Goal: Task Accomplishment & Management: Use online tool/utility

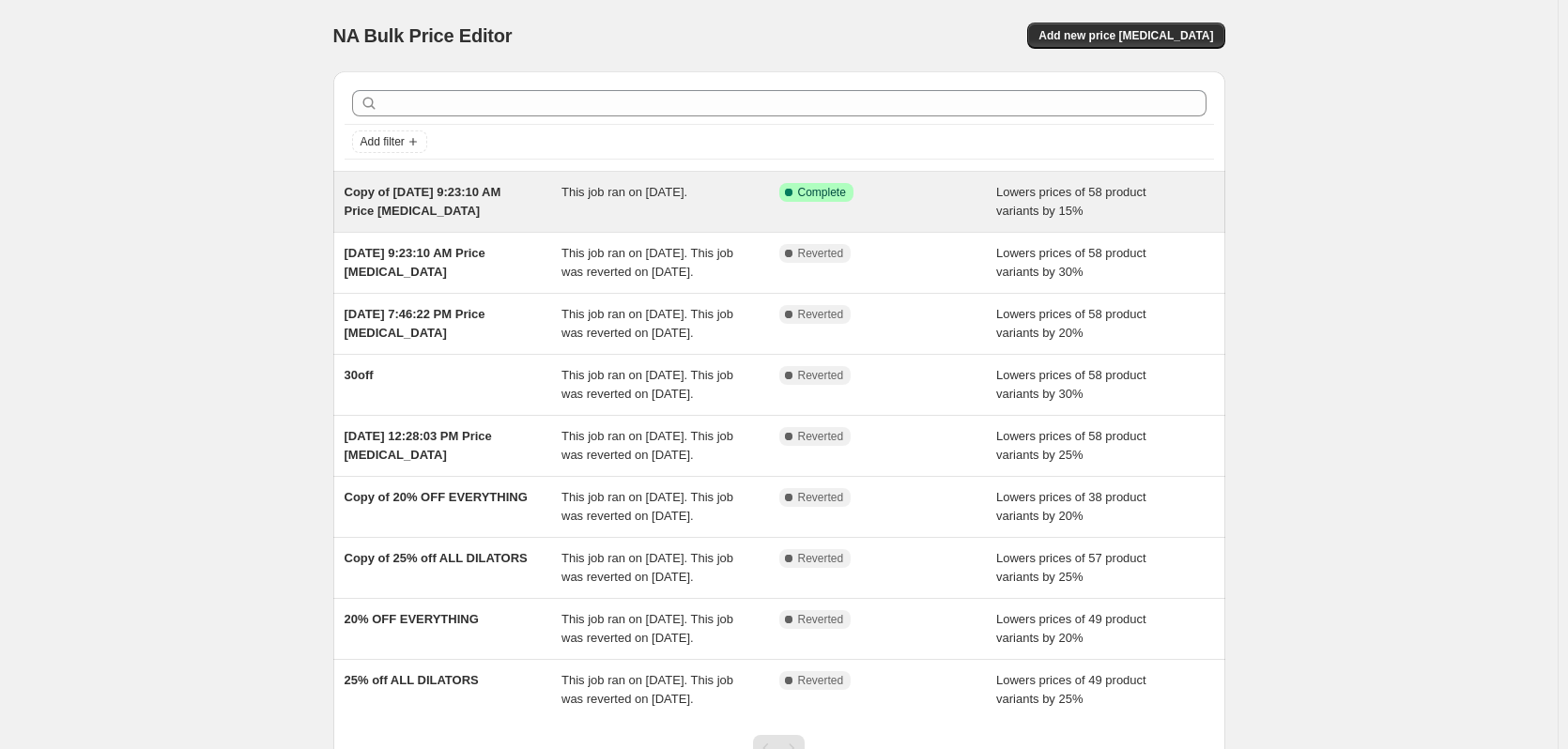
click at [944, 198] on div "Success Complete Complete" at bounding box center [874, 192] width 190 height 19
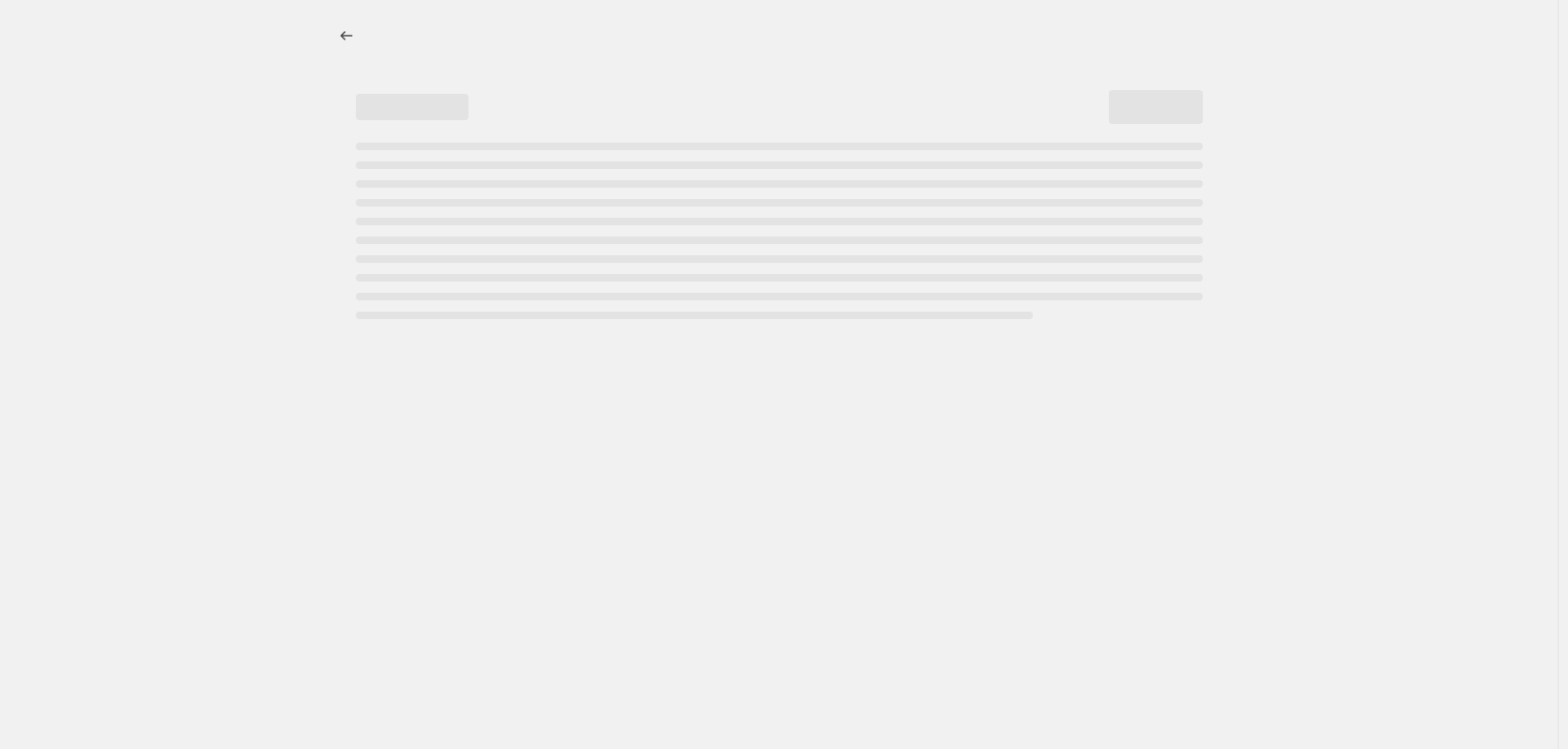
select select "percentage"
select select "vendor"
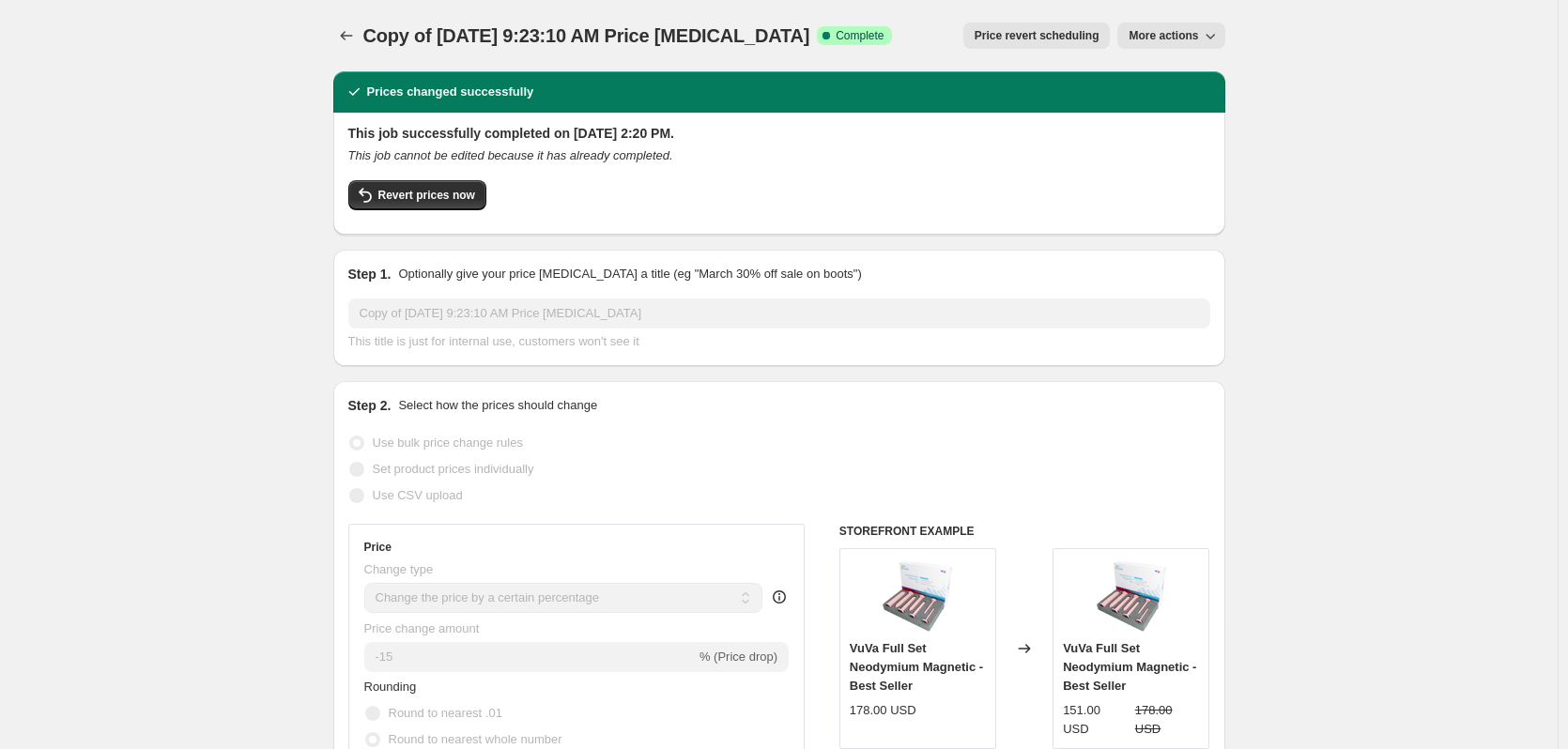
click at [1155, 35] on span "More actions" at bounding box center [1163, 35] width 69 height 15
click at [1163, 67] on span "Copy to new job" at bounding box center [1180, 74] width 87 height 14
select select "percentage"
select select "vendor"
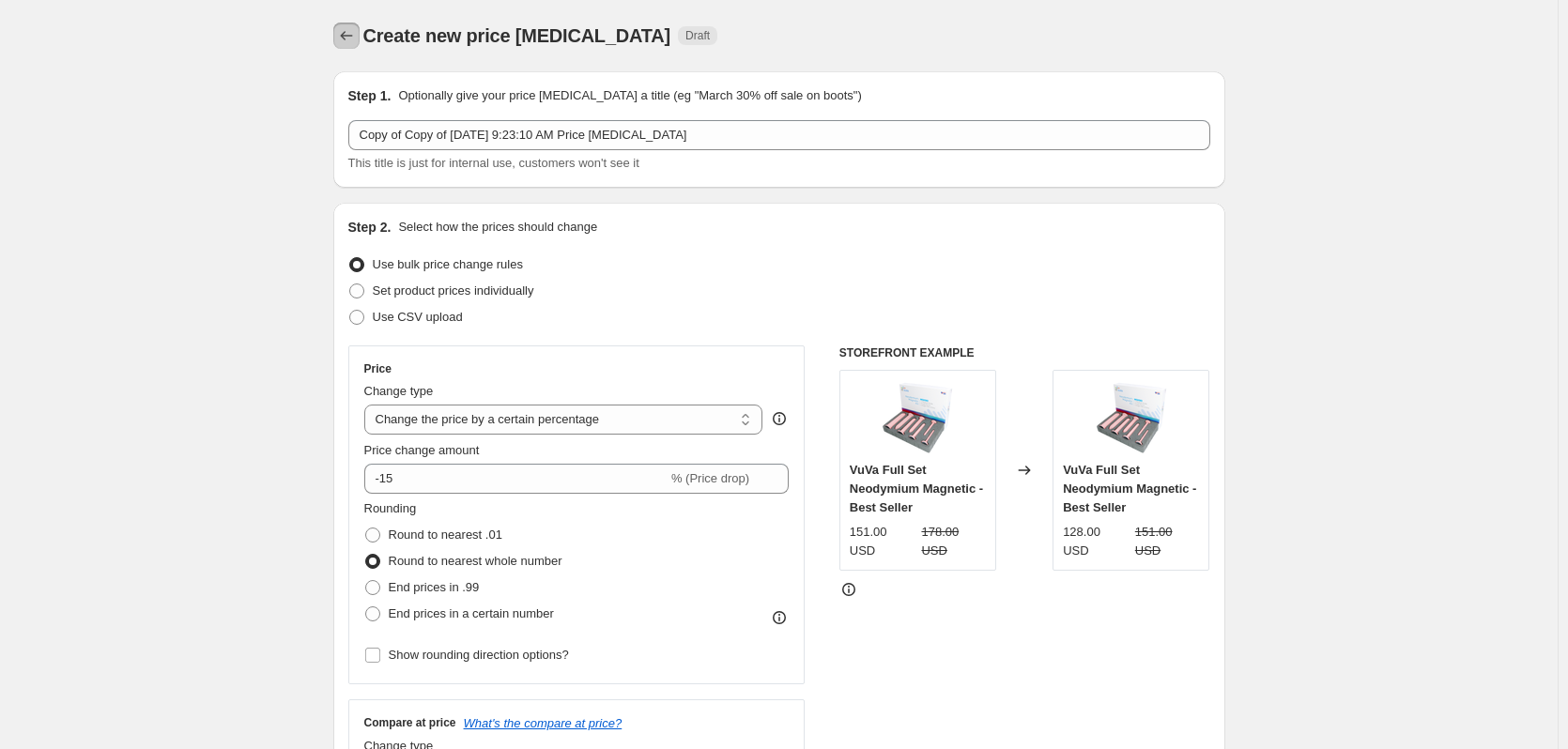
click at [343, 37] on icon "Price change jobs" at bounding box center [346, 35] width 19 height 19
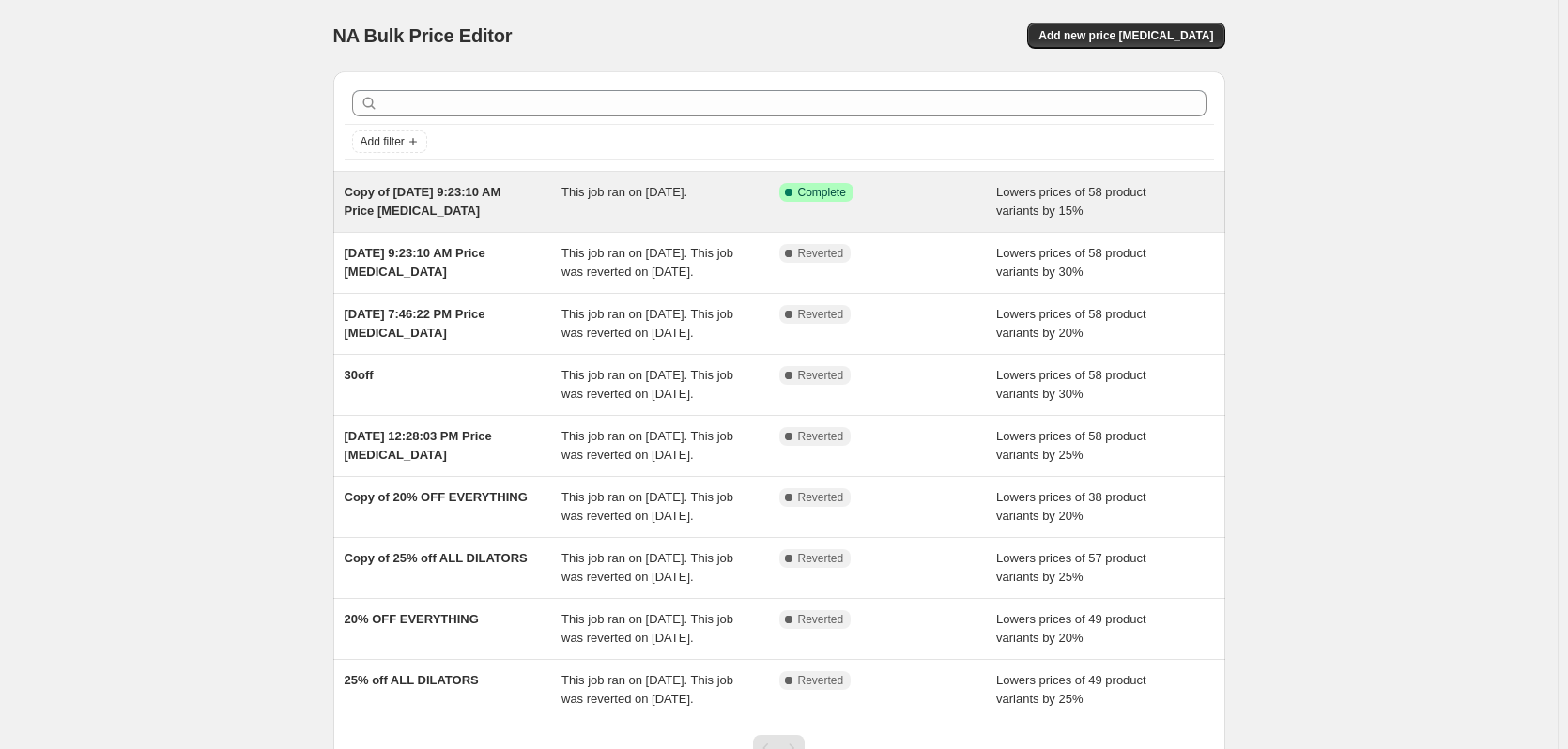
click at [545, 209] on div "Copy of [DATE] 9:23:10 AM Price [MEDICAL_DATA]" at bounding box center [453, 201] width 218 height 37
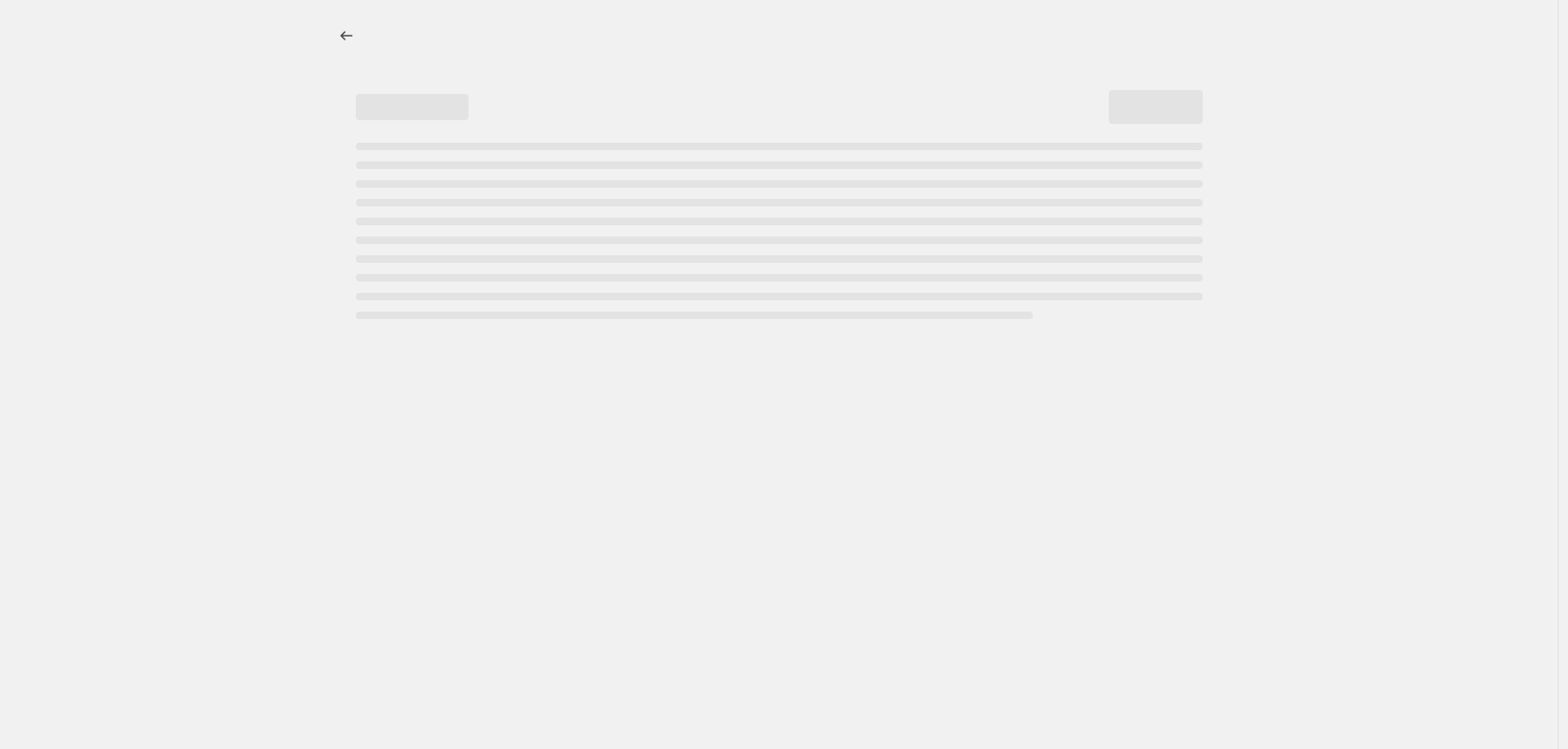
select select "percentage"
select select "vendor"
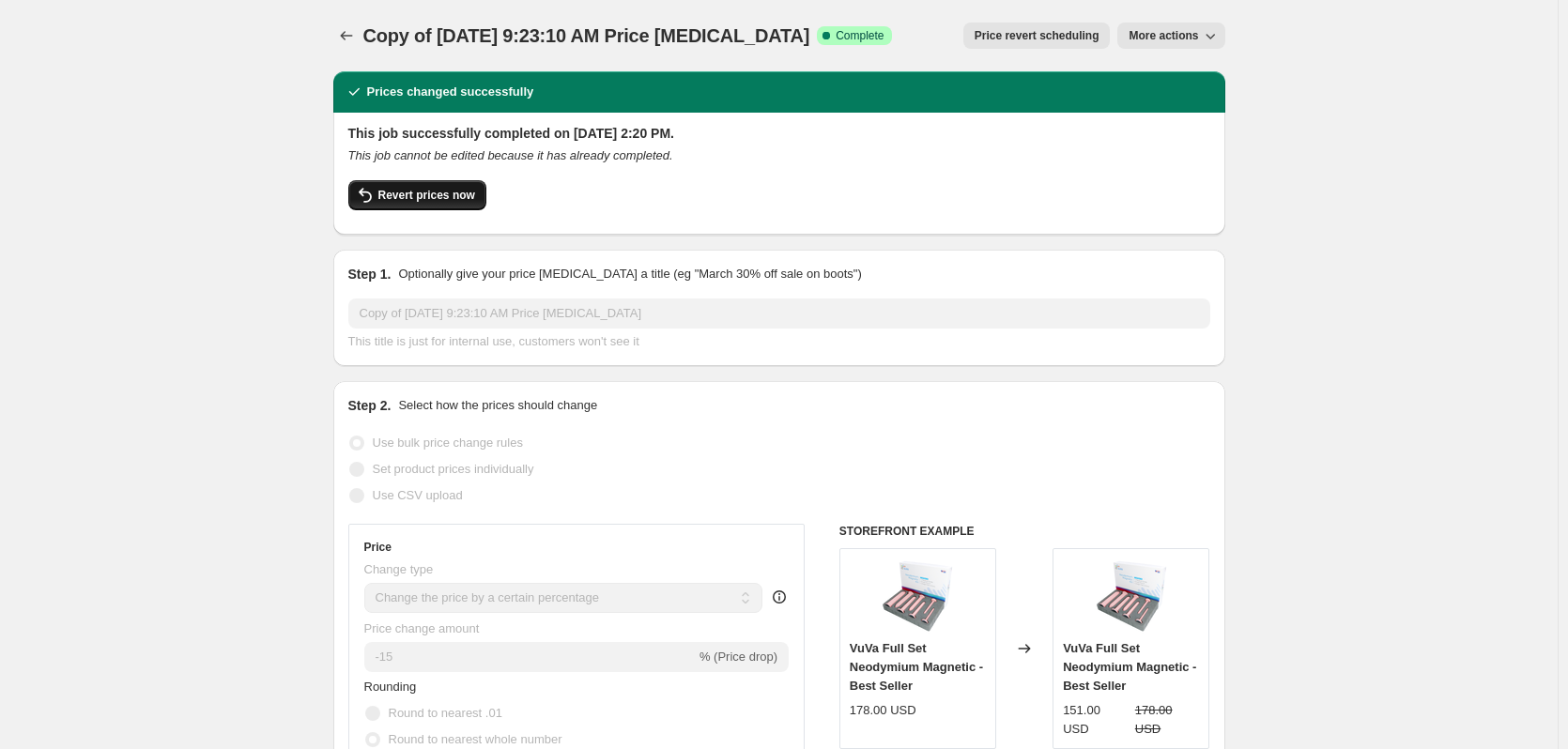
click at [425, 190] on span "Revert prices now" at bounding box center [426, 195] width 97 height 15
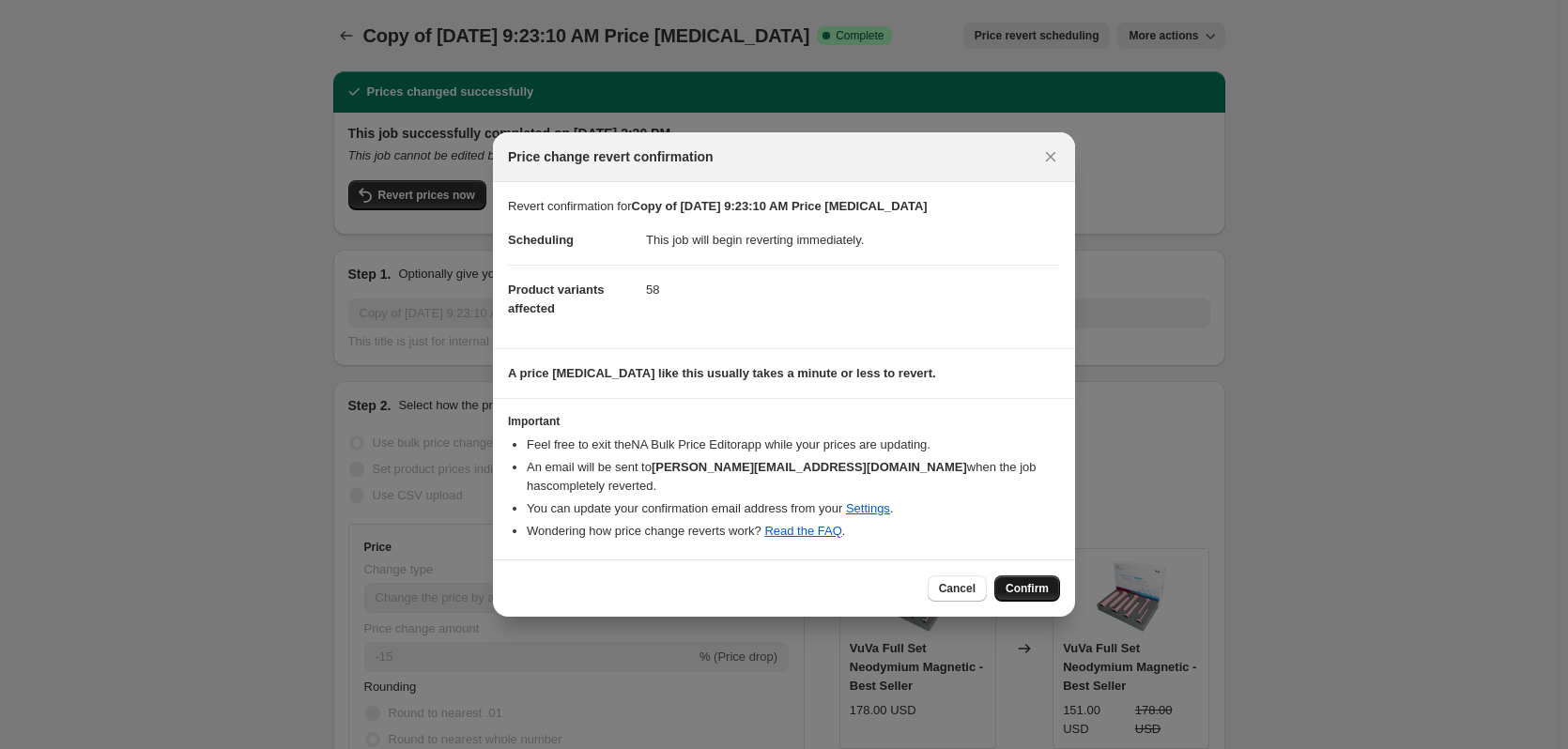
click at [1014, 581] on span "Confirm" at bounding box center [1027, 588] width 43 height 15
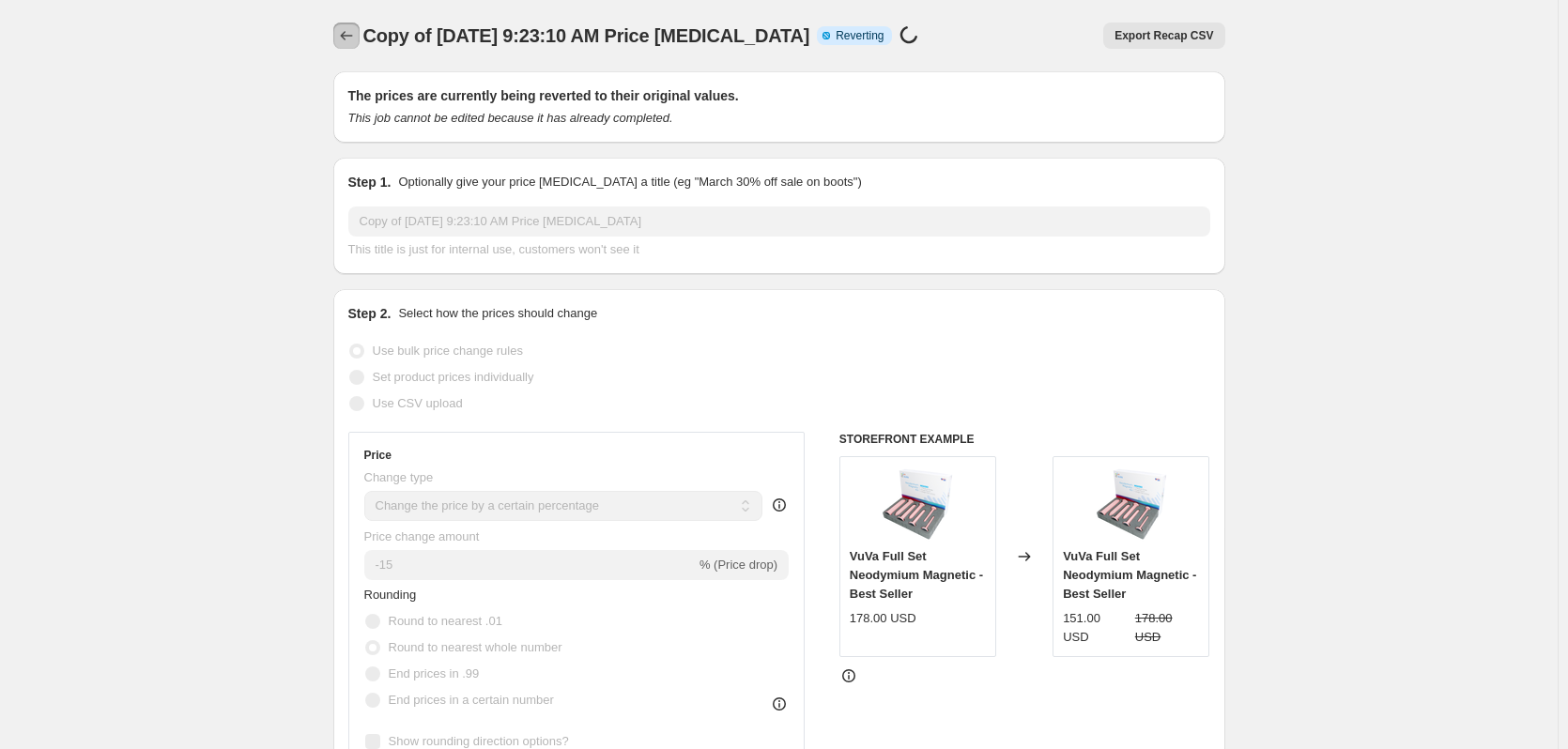
click at [356, 36] on icon "Price change jobs" at bounding box center [346, 35] width 19 height 19
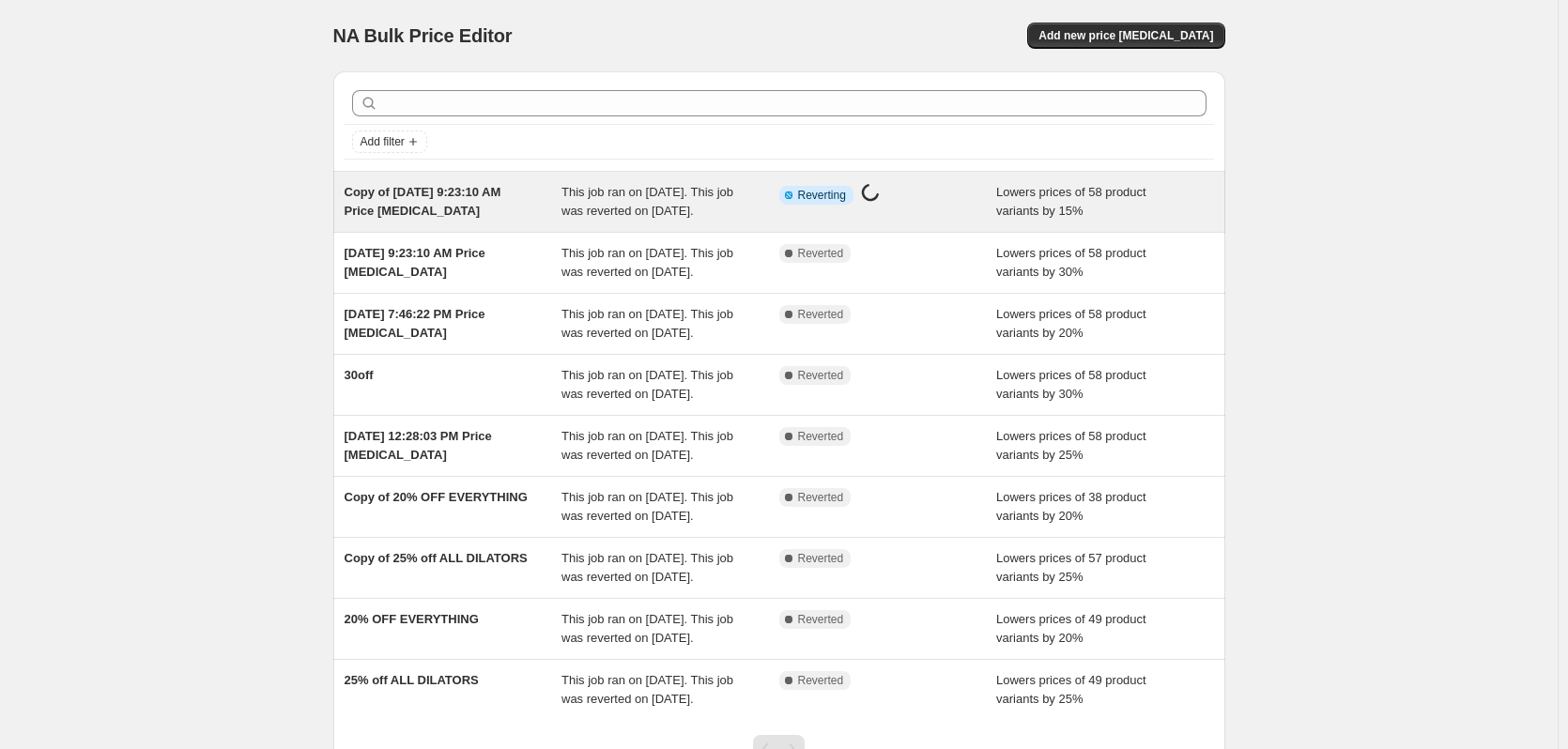
click at [504, 221] on div "Copy of [DATE] 9:23:10 AM Price [MEDICAL_DATA]" at bounding box center [453, 201] width 218 height 37
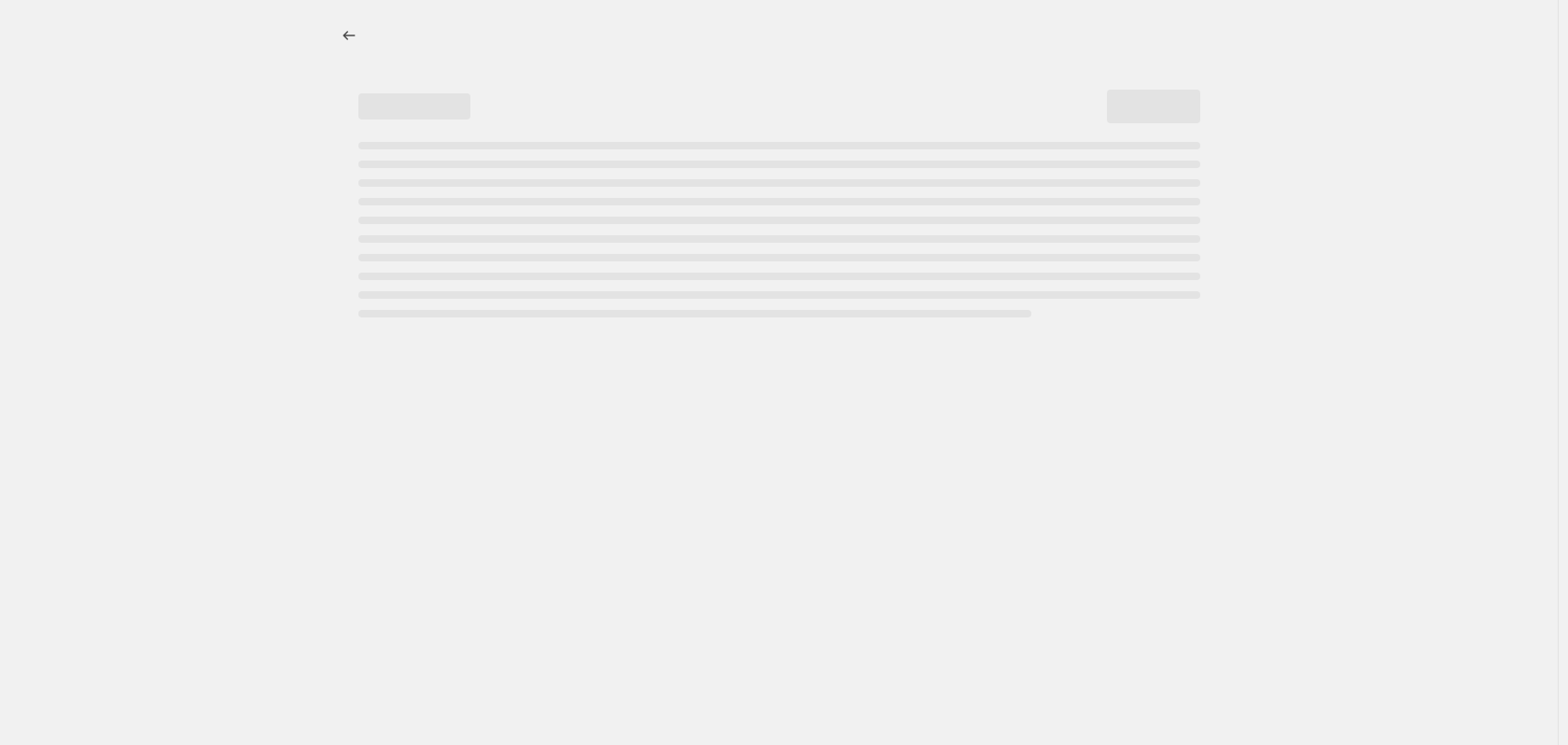
select select "percentage"
select select "vendor"
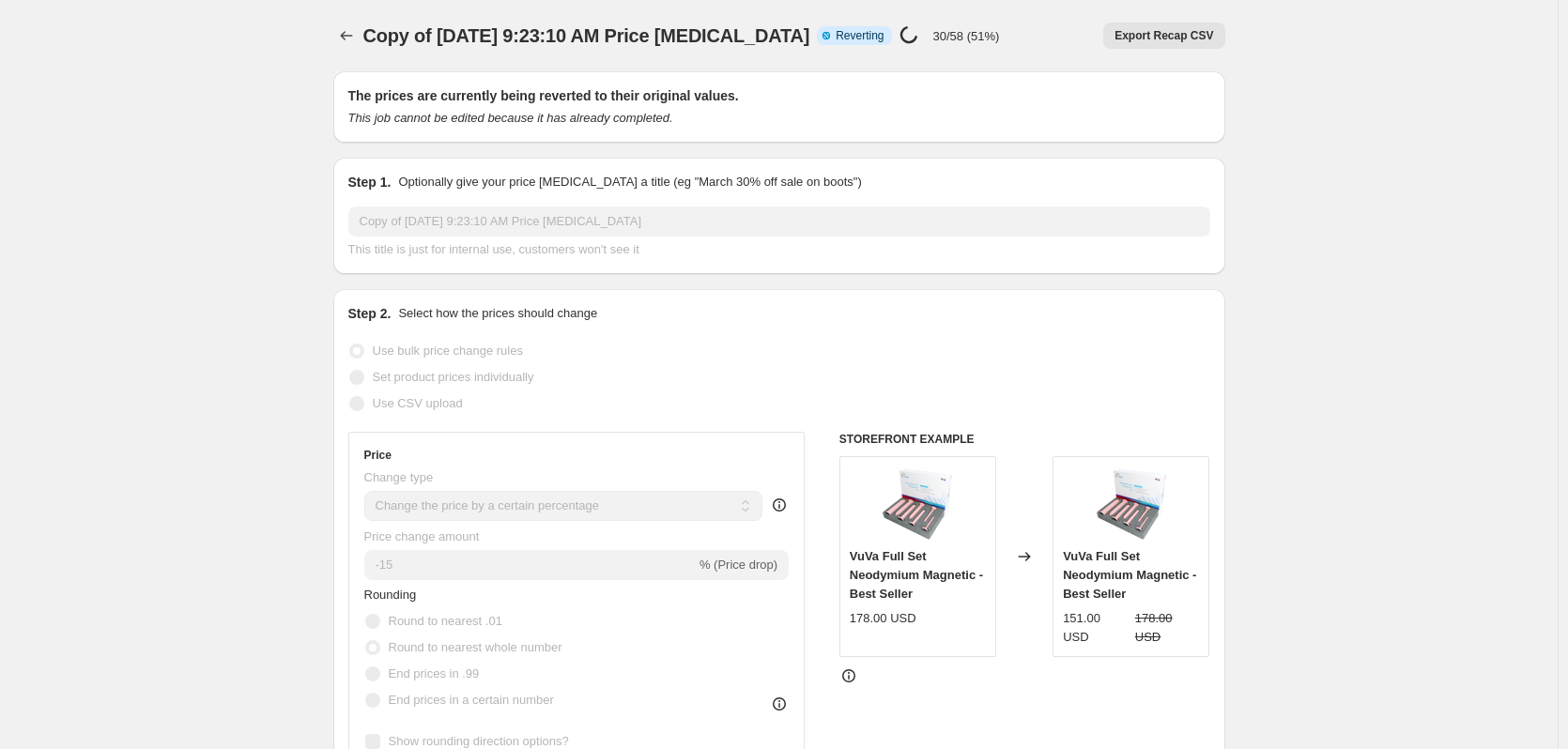
select select "percentage"
select select "vendor"
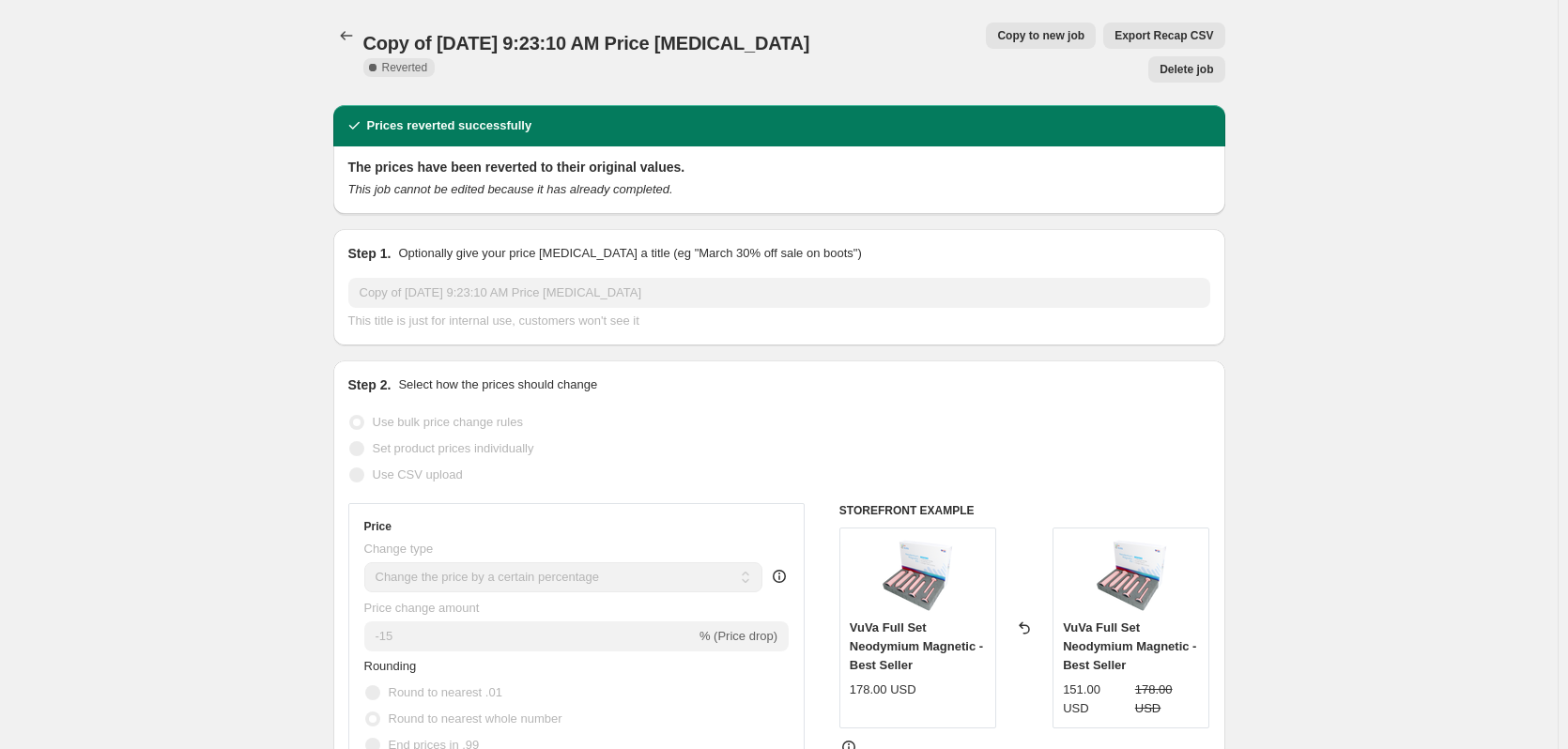
click at [997, 35] on span "Copy to new job" at bounding box center [1040, 35] width 87 height 15
select select "percentage"
select select "vendor"
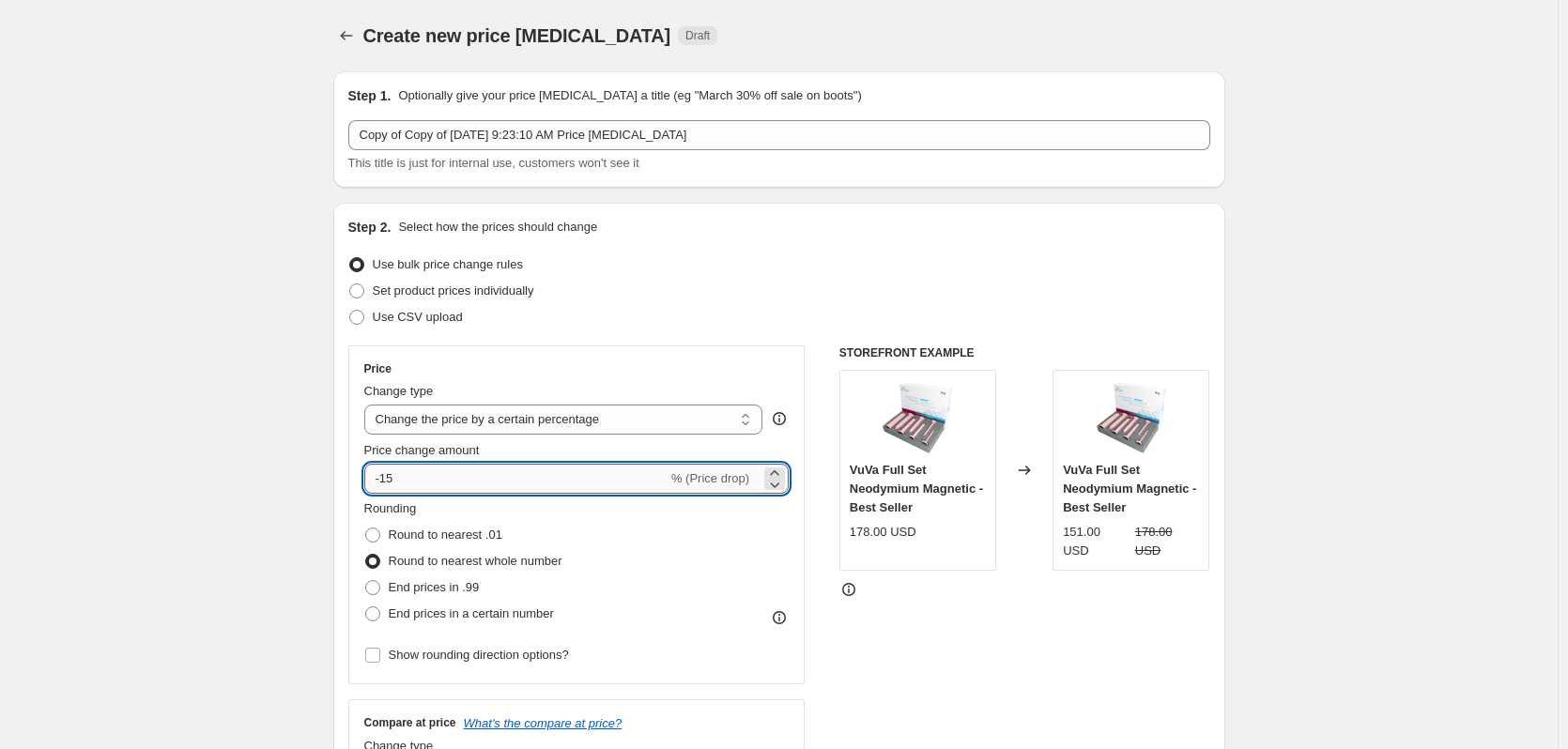
click at [441, 482] on input "-15" at bounding box center [515, 478] width 303 height 30
type input "-10"
click at [627, 332] on div "Step 2. Select how the prices should change Use bulk price change rules Set pro…" at bounding box center [779, 532] width 862 height 629
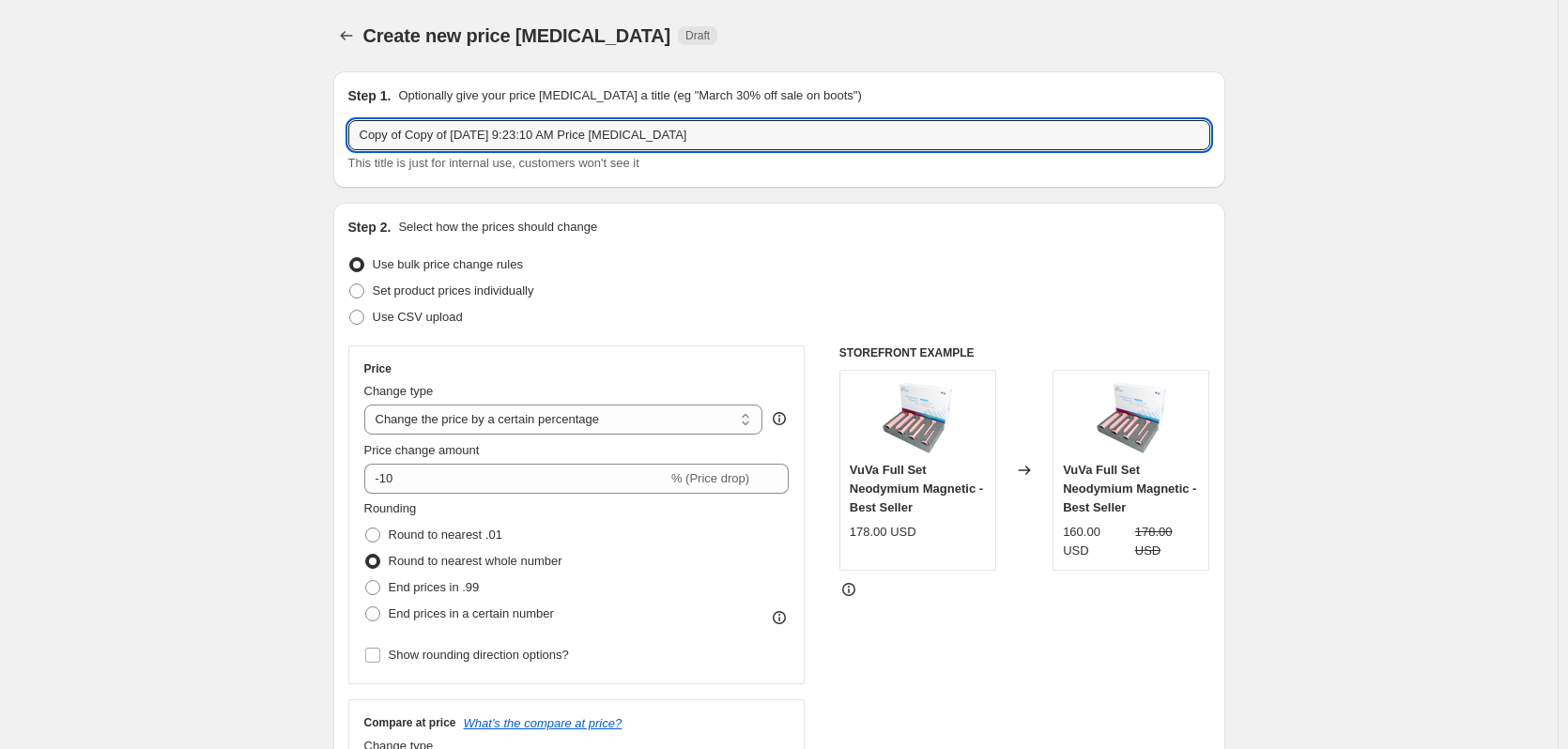
drag, startPoint x: 697, startPoint y: 141, endPoint x: 193, endPoint y: 170, distance: 504.8
type input "10%"
click at [355, 307] on label "Use CSV upload" at bounding box center [405, 317] width 114 height 26
click at [350, 310] on input "Use CSV upload" at bounding box center [349, 310] width 1 height 1
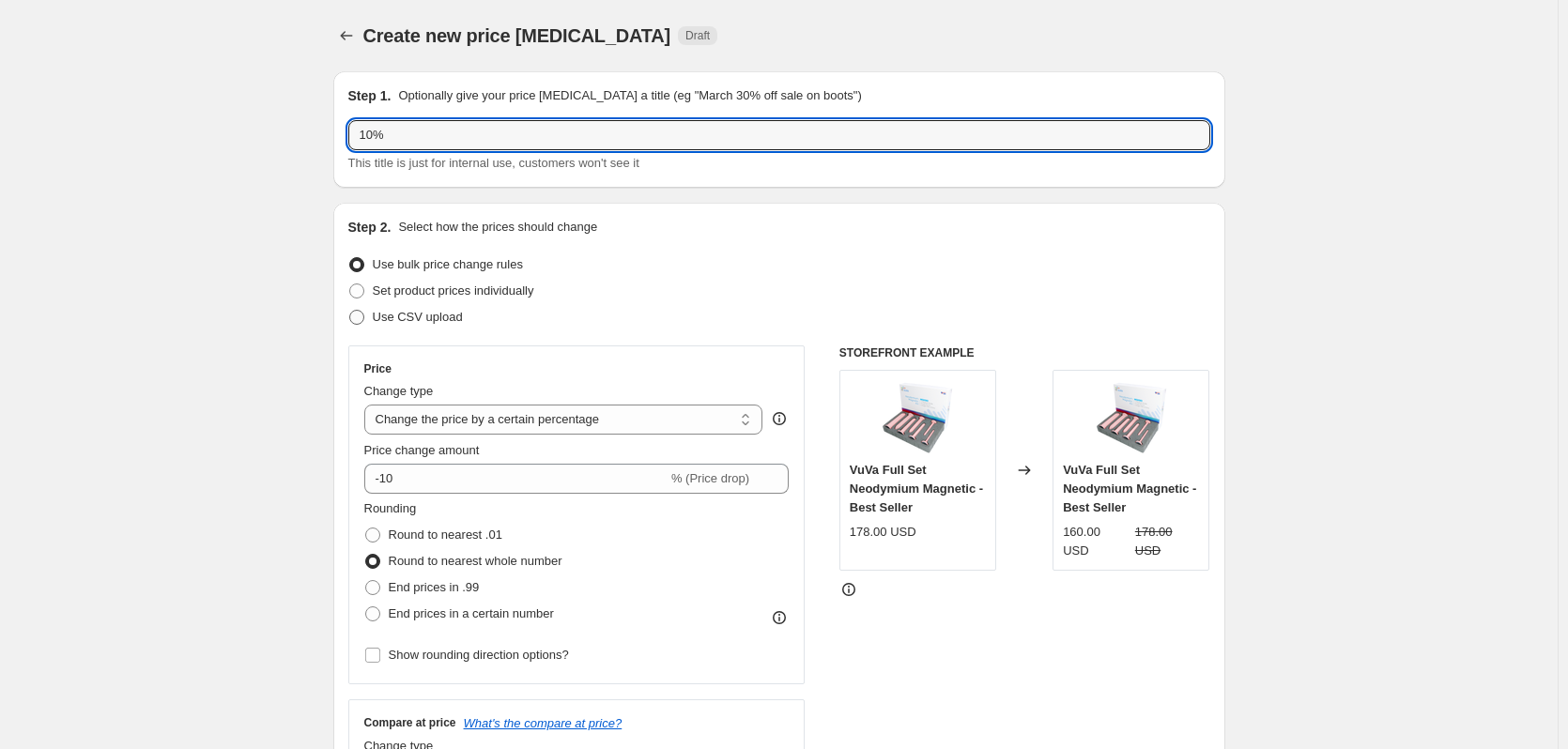
radio input "true"
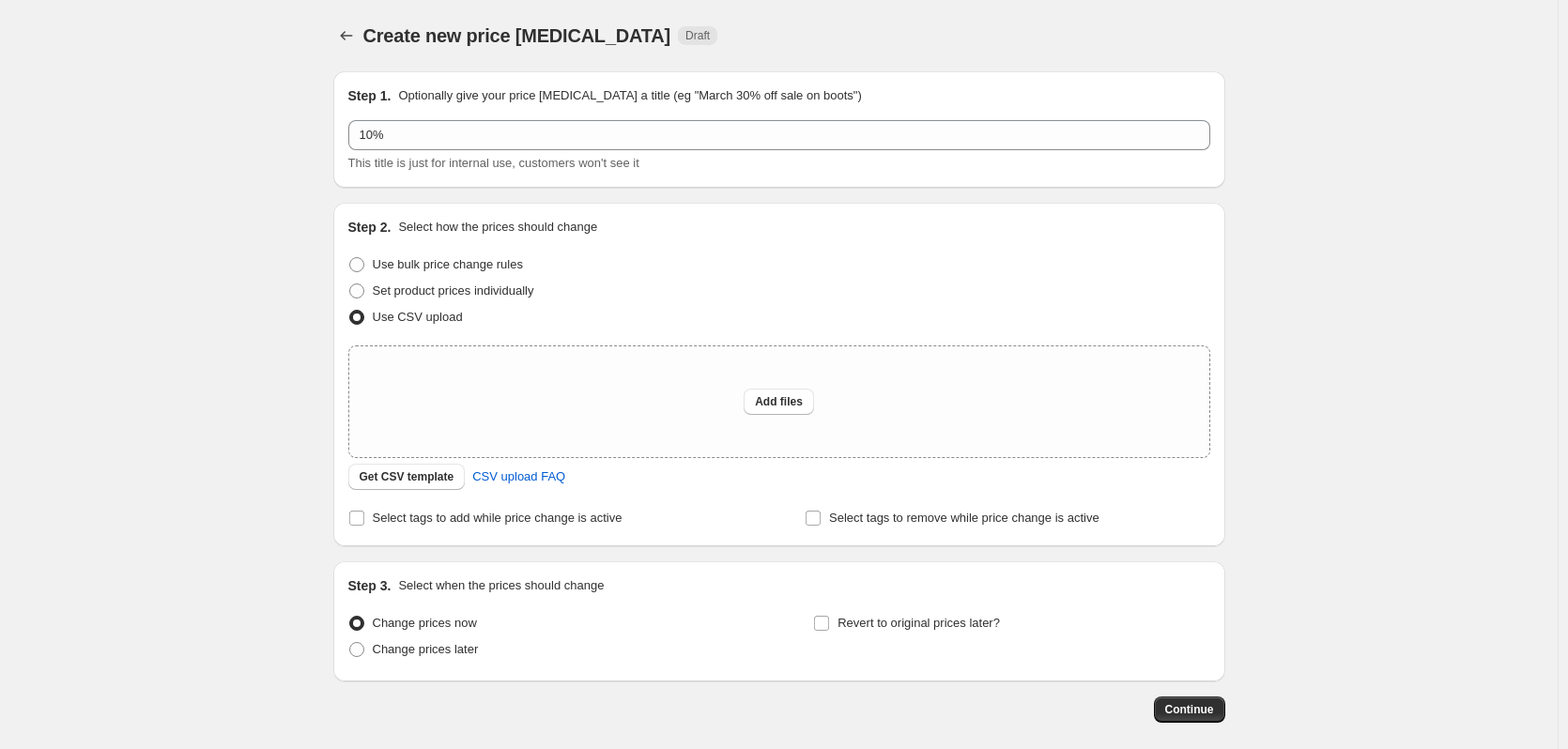
click at [255, 273] on div "Create new price [MEDICAL_DATA]. This page is ready Create new price [MEDICAL_D…" at bounding box center [779, 419] width 1557 height 837
click at [363, 268] on span at bounding box center [356, 264] width 15 height 15
click at [350, 258] on input "Use bulk price change rules" at bounding box center [349, 257] width 1 height 1
radio input "true"
select select "vendor"
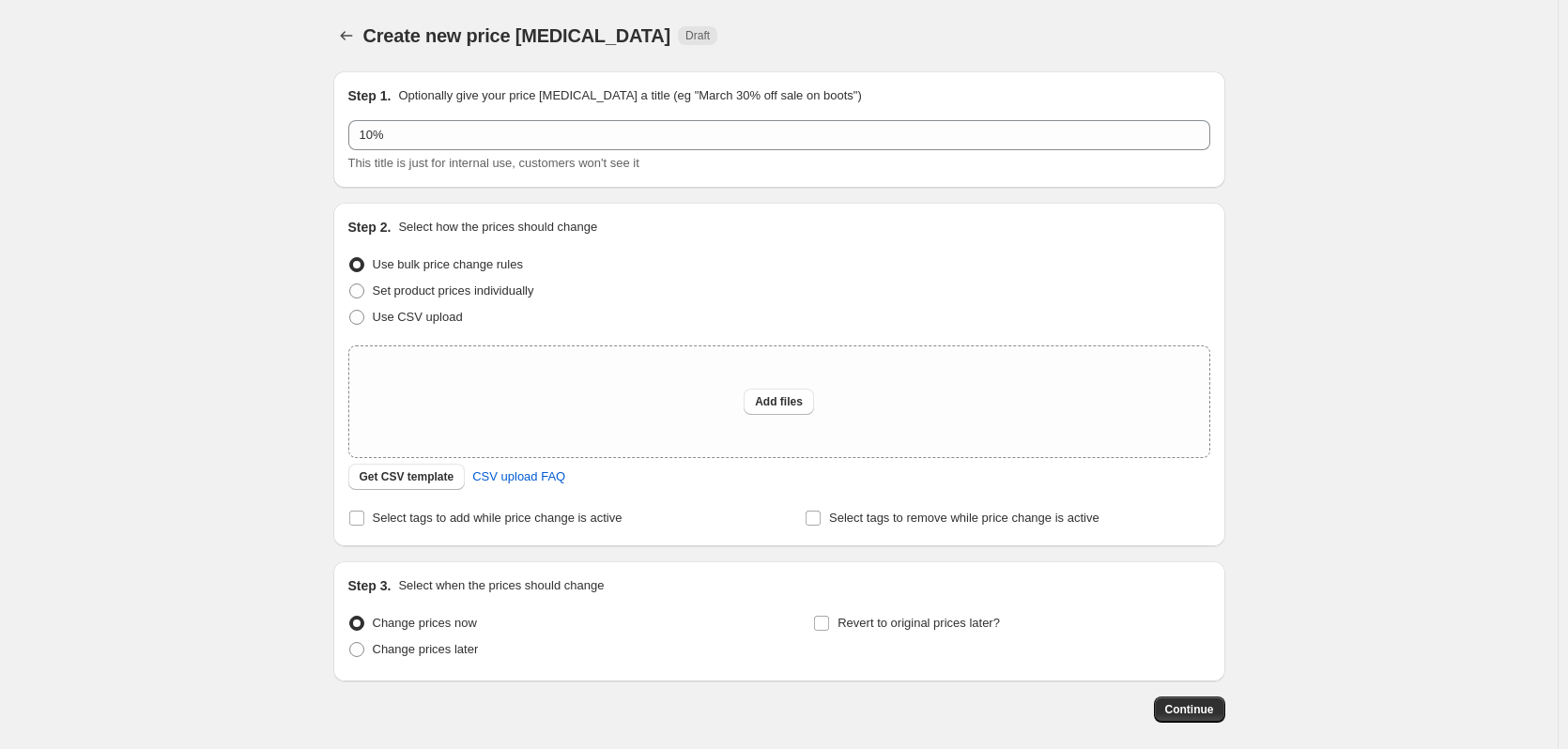
select select "percentage"
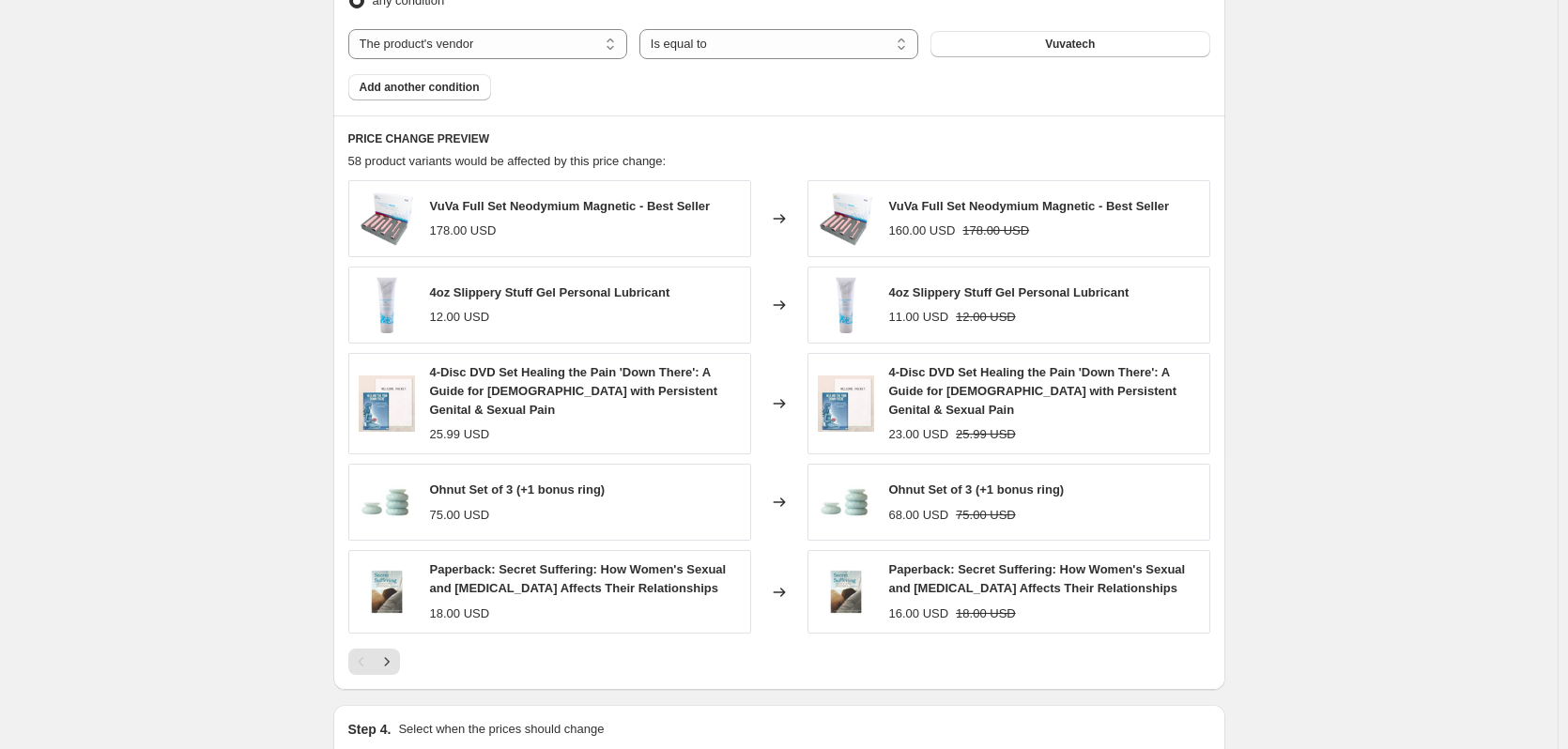
scroll to position [1370, 0]
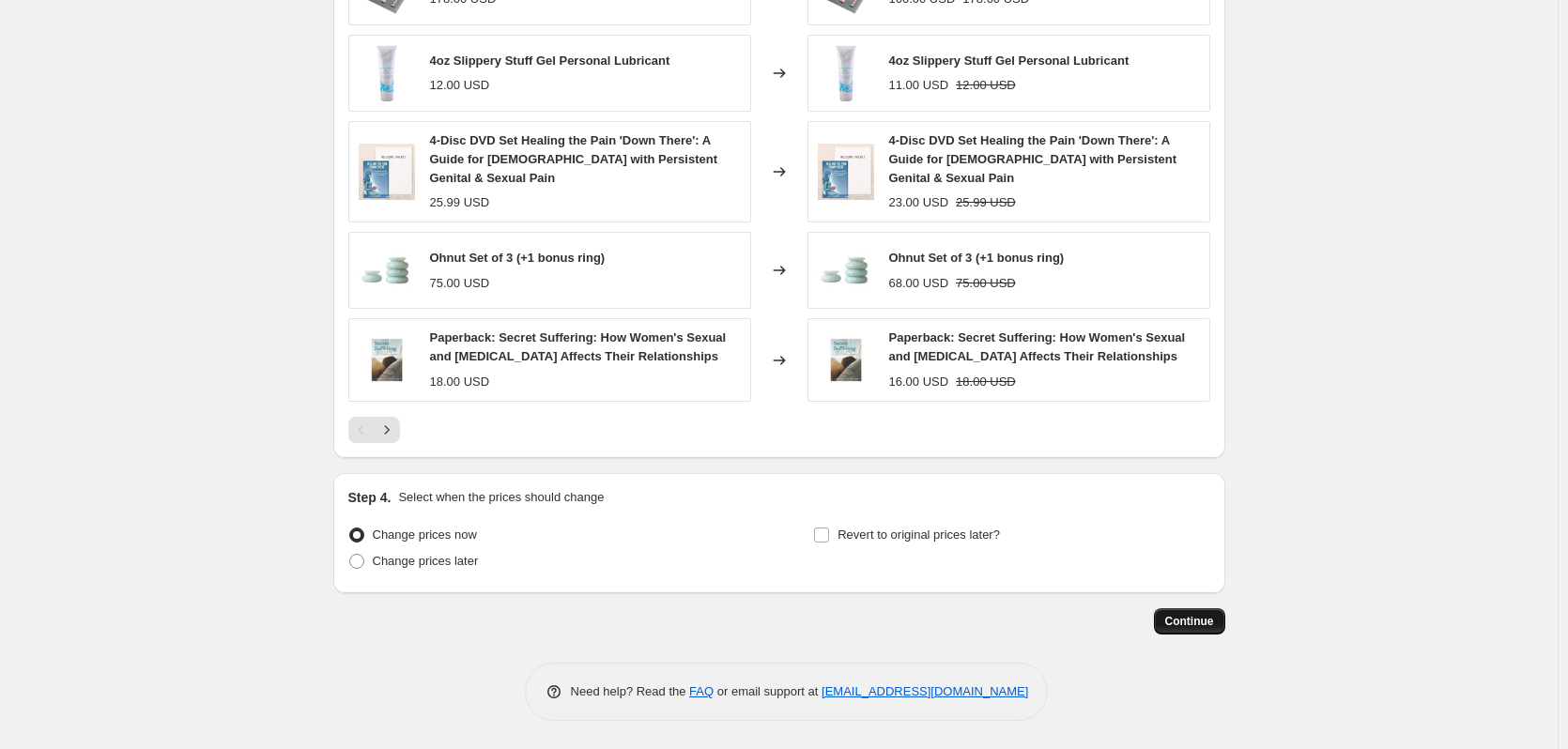
click at [1211, 621] on span "Continue" at bounding box center [1189, 621] width 49 height 15
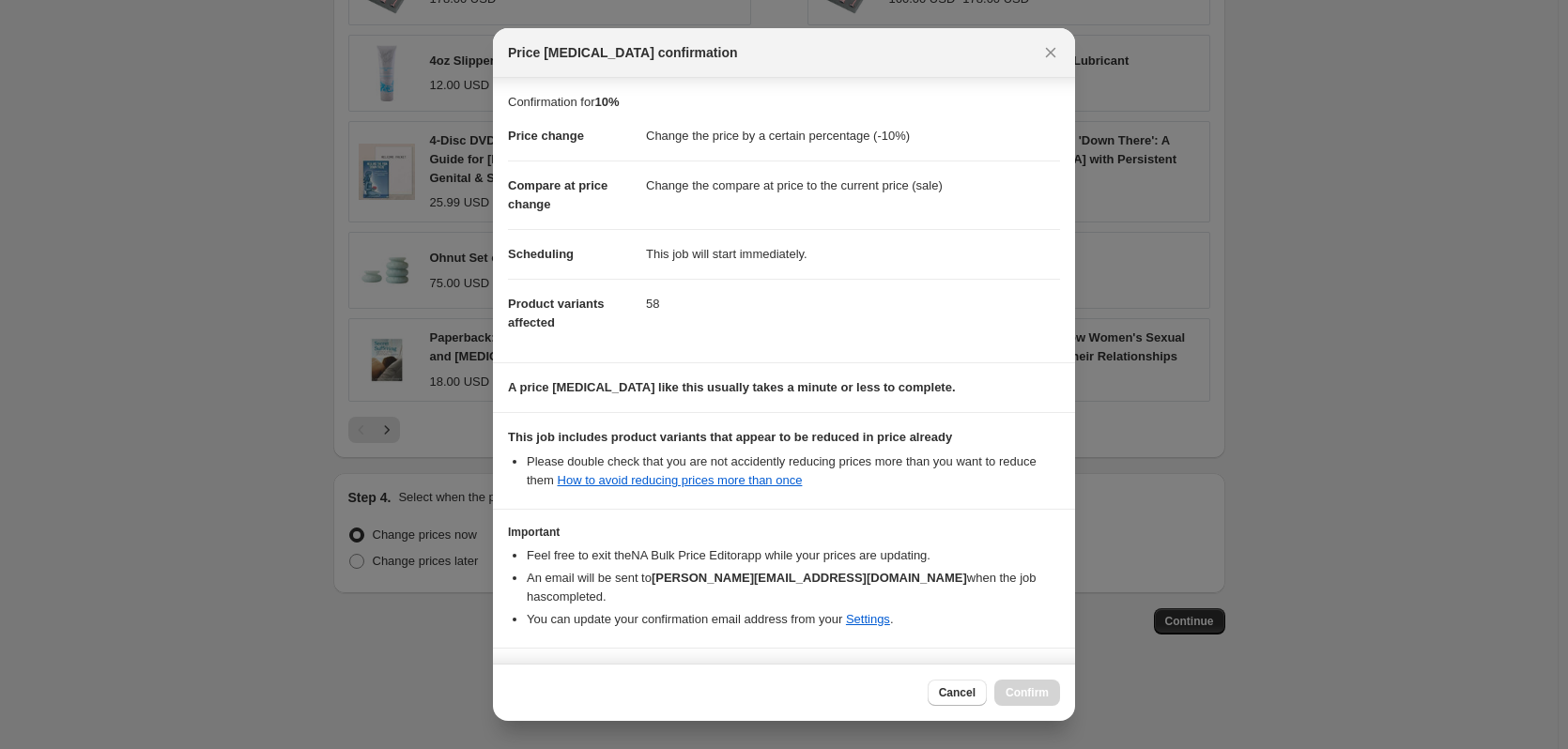
scroll to position [41, 0]
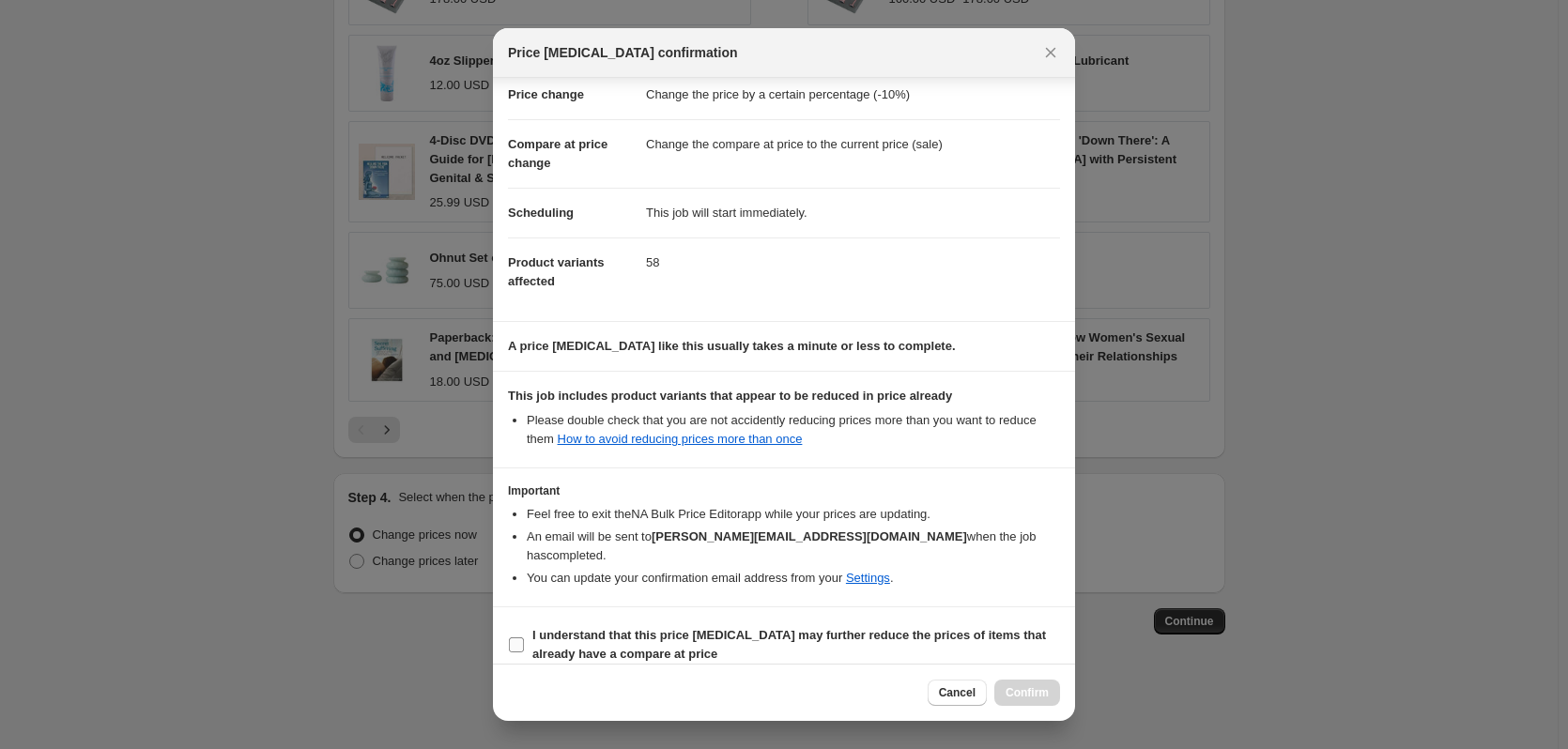
click at [523, 638] on input "I understand that this price [MEDICAL_DATA] may further reduce the prices of it…" at bounding box center [515, 644] width 15 height 15
checkbox input "true"
click at [1017, 688] on span "Confirm" at bounding box center [1027, 692] width 43 height 15
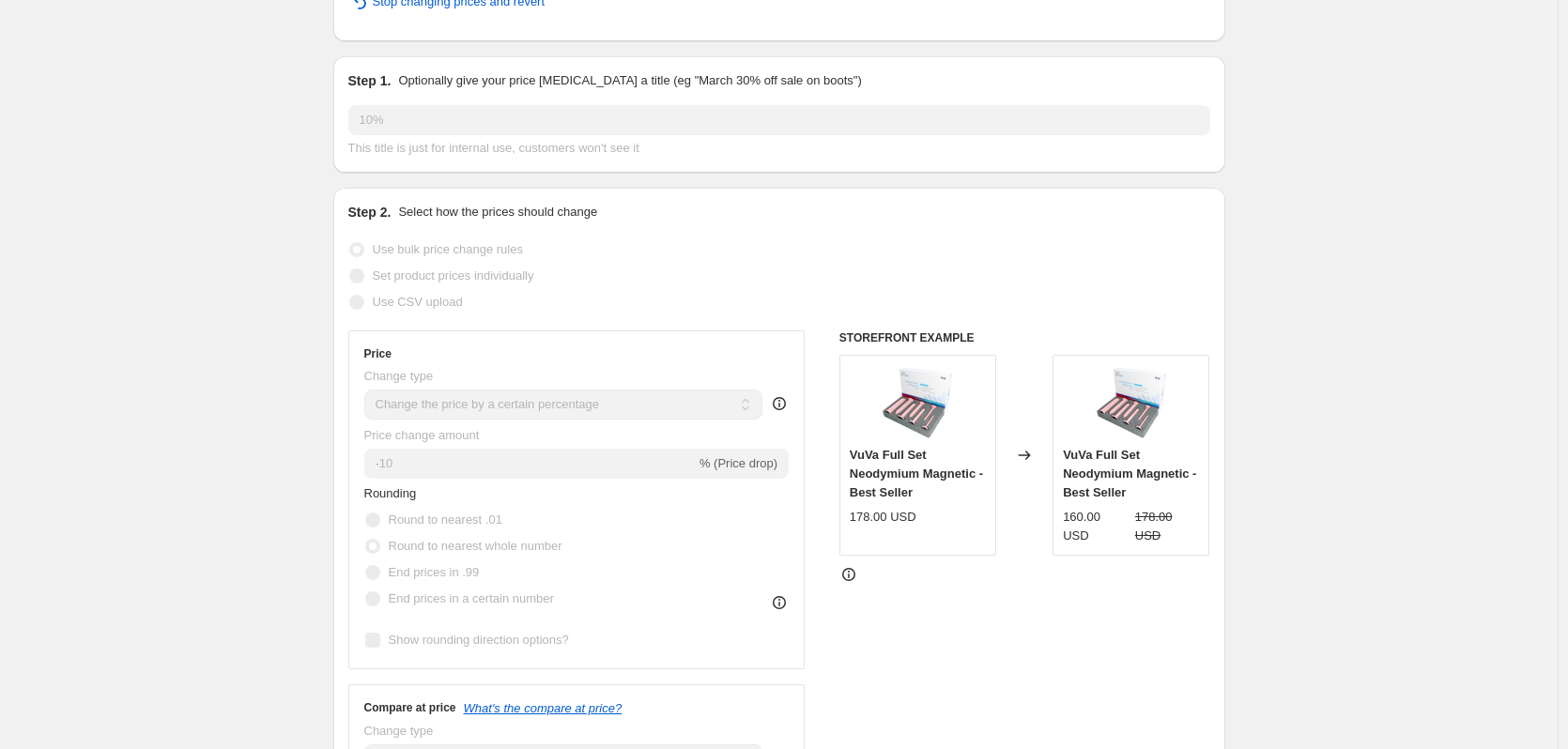
scroll to position [198, 0]
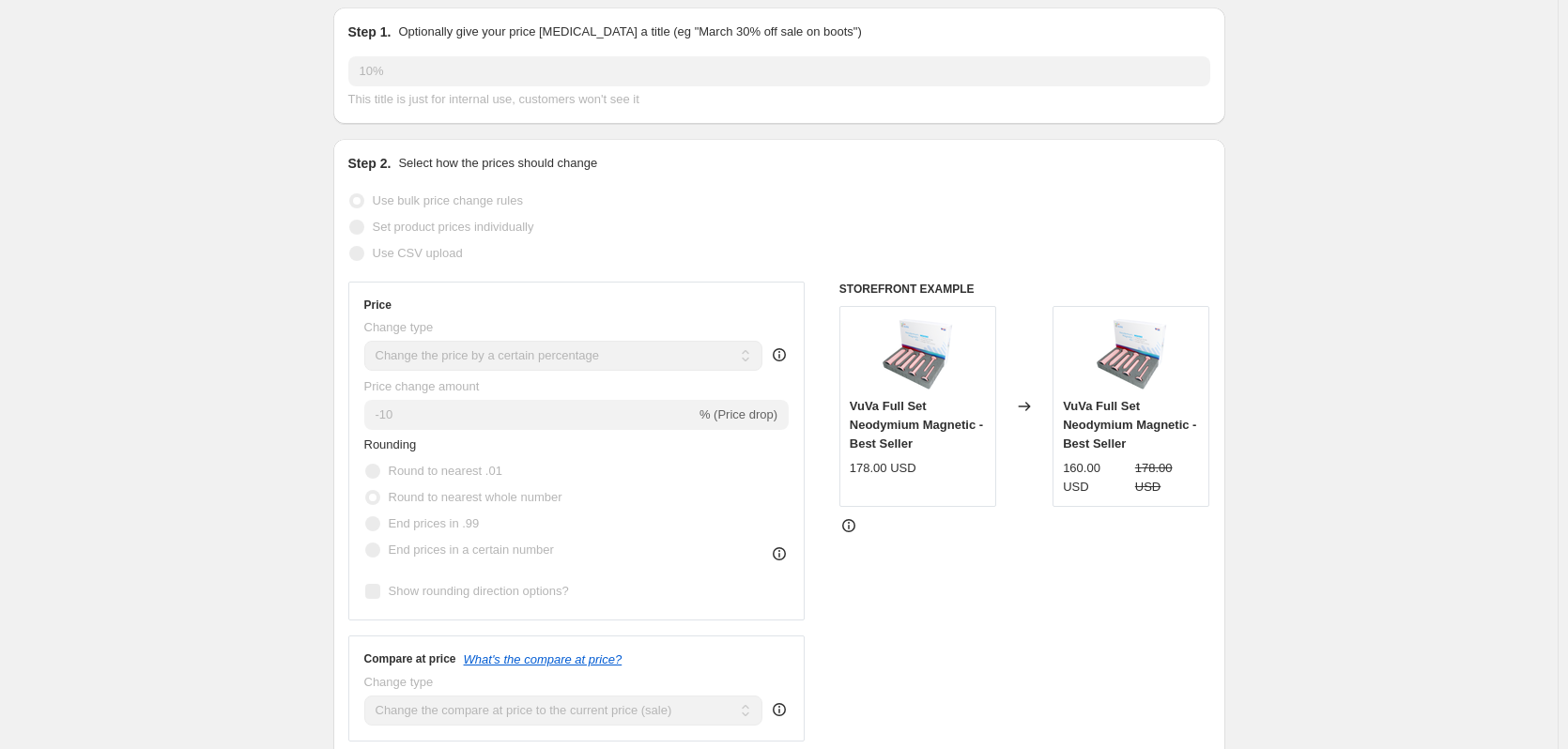
select select "percentage"
select select "vendor"
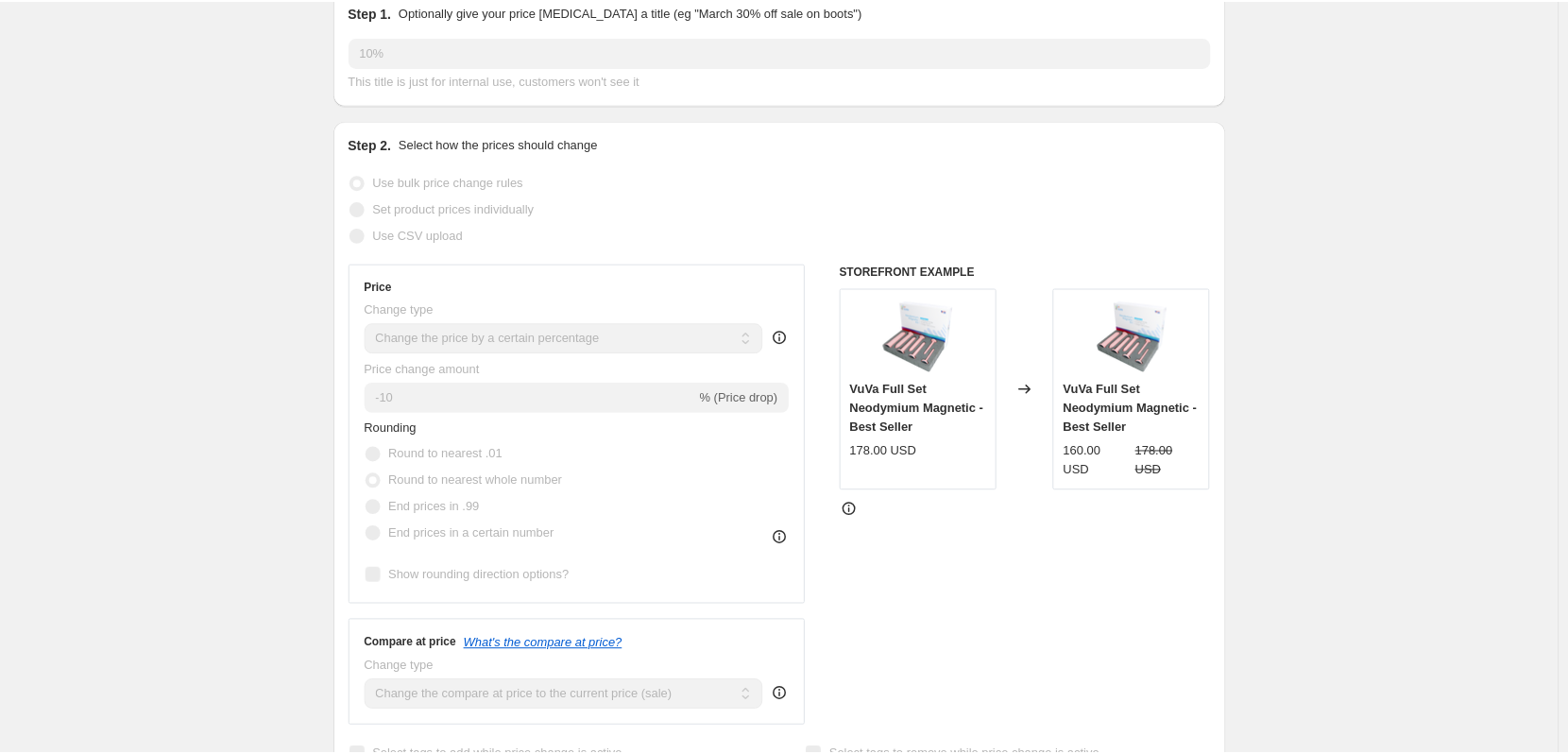
scroll to position [0, 0]
